Goal: Information Seeking & Learning: Learn about a topic

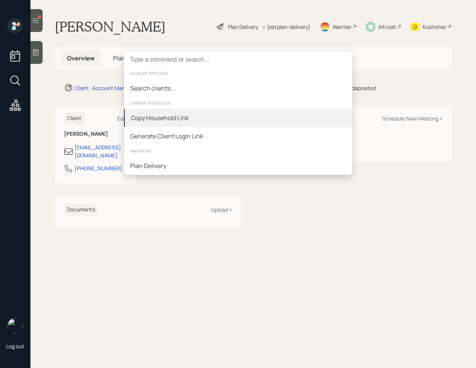
click at [199, 116] on div "Copy Household Link" at bounding box center [238, 118] width 228 height 18
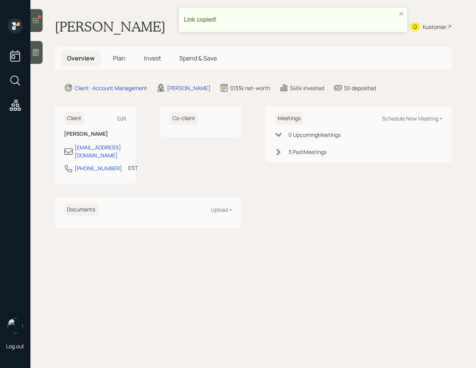
click at [154, 52] on h5 "Invest" at bounding box center [152, 58] width 29 height 16
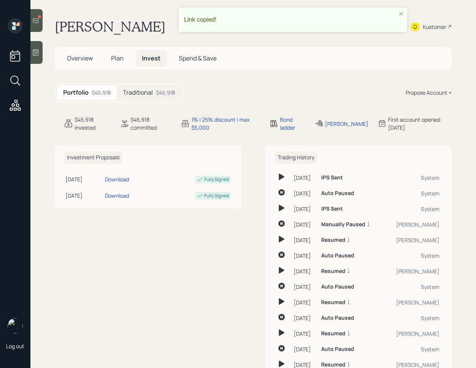
click at [153, 55] on span "Invest" at bounding box center [151, 58] width 19 height 8
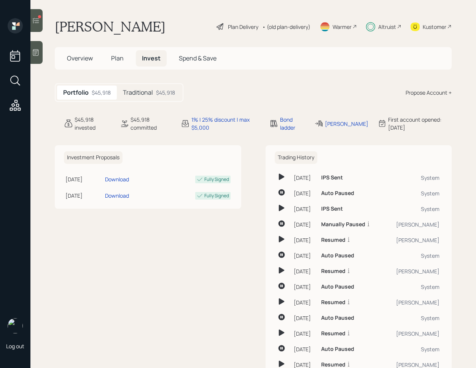
click at [142, 92] on h5 "Traditional" at bounding box center [138, 92] width 30 height 7
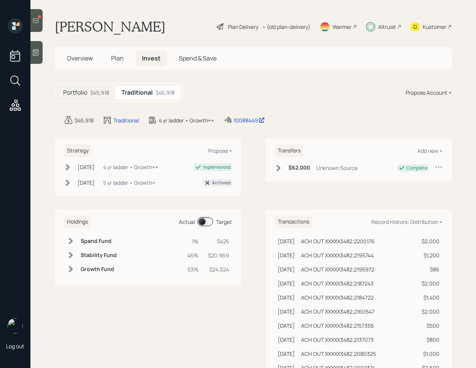
click at [127, 59] on h5 "Plan" at bounding box center [117, 58] width 25 height 16
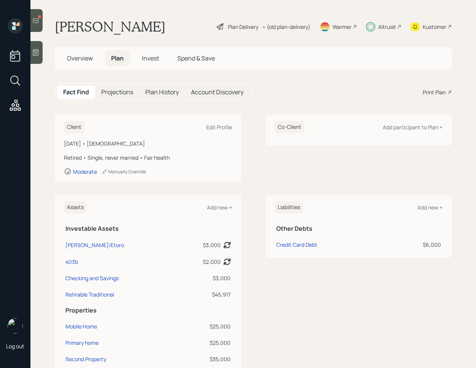
click at [240, 27] on div "Plan Delivery" at bounding box center [243, 27] width 30 height 8
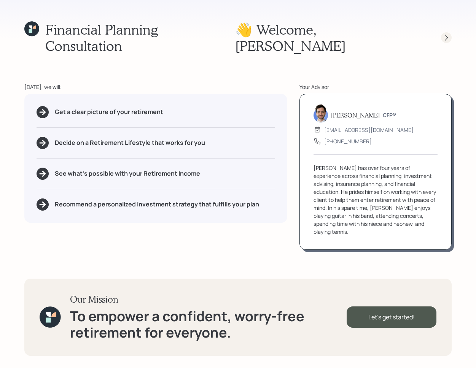
click at [444, 34] on icon at bounding box center [446, 38] width 8 height 8
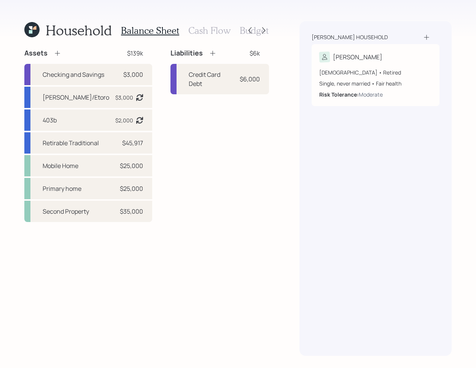
click at [212, 28] on h3 "Cash Flow" at bounding box center [209, 30] width 42 height 11
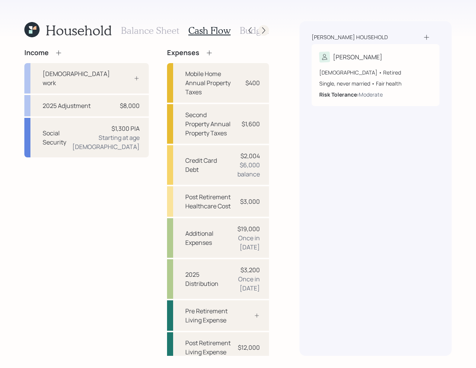
click at [266, 30] on icon at bounding box center [264, 31] width 8 height 8
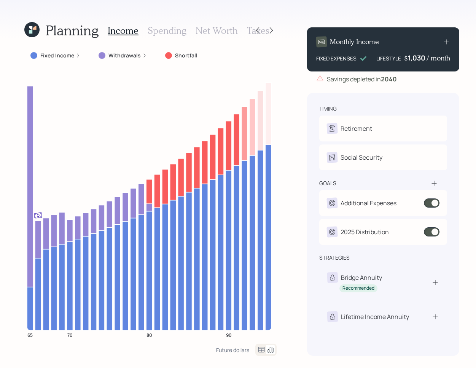
click at [76, 54] on icon at bounding box center [78, 55] width 5 height 5
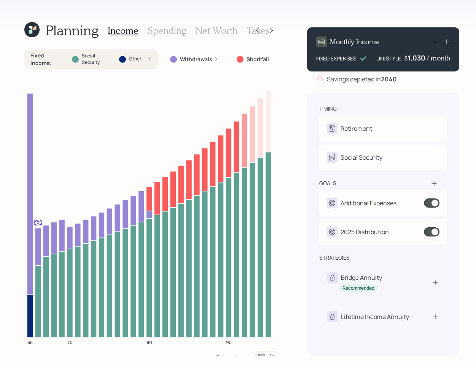
click at [179, 31] on h3 "Spending" at bounding box center [167, 30] width 39 height 11
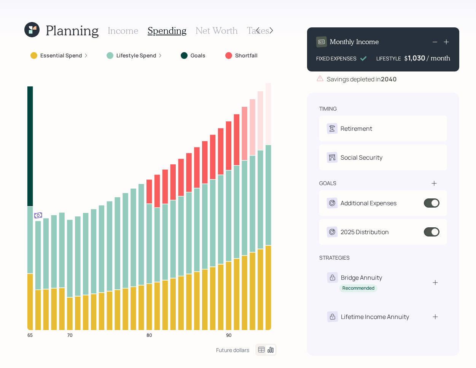
click at [218, 29] on h3 "Net Worth" at bounding box center [217, 30] width 42 height 11
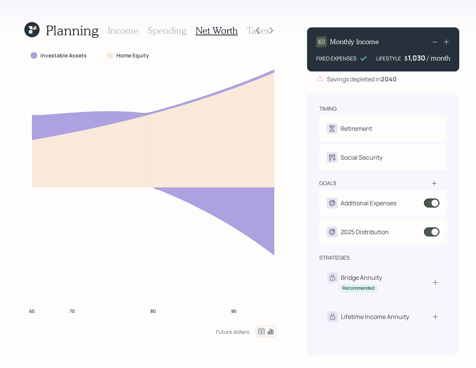
click at [247, 30] on h3 "Taxes" at bounding box center [258, 30] width 22 height 11
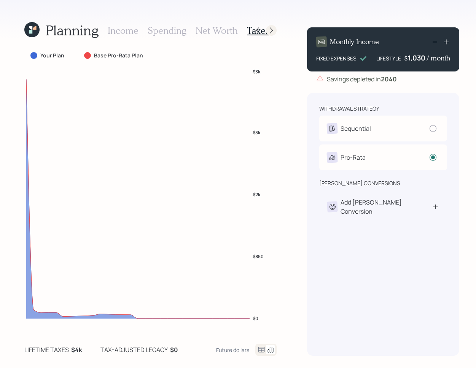
click at [267, 32] on icon at bounding box center [271, 31] width 8 height 8
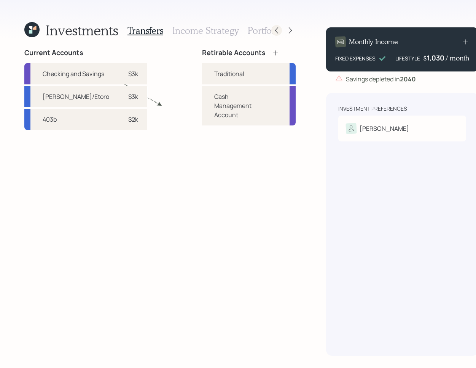
click at [271, 29] on div at bounding box center [276, 30] width 11 height 11
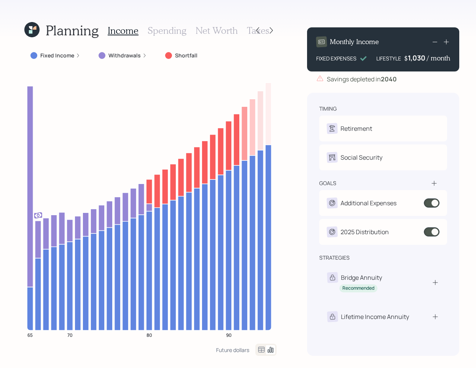
click at [258, 352] on icon at bounding box center [261, 349] width 9 height 9
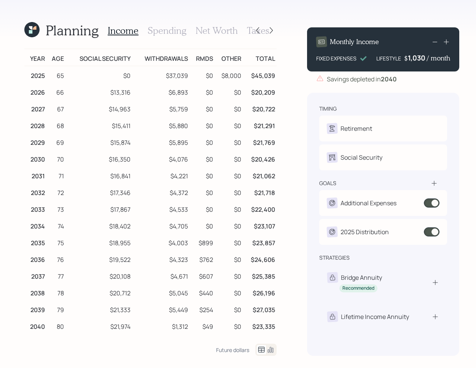
click at [32, 33] on icon at bounding box center [31, 29] width 15 height 15
